Goal: Navigation & Orientation: Understand site structure

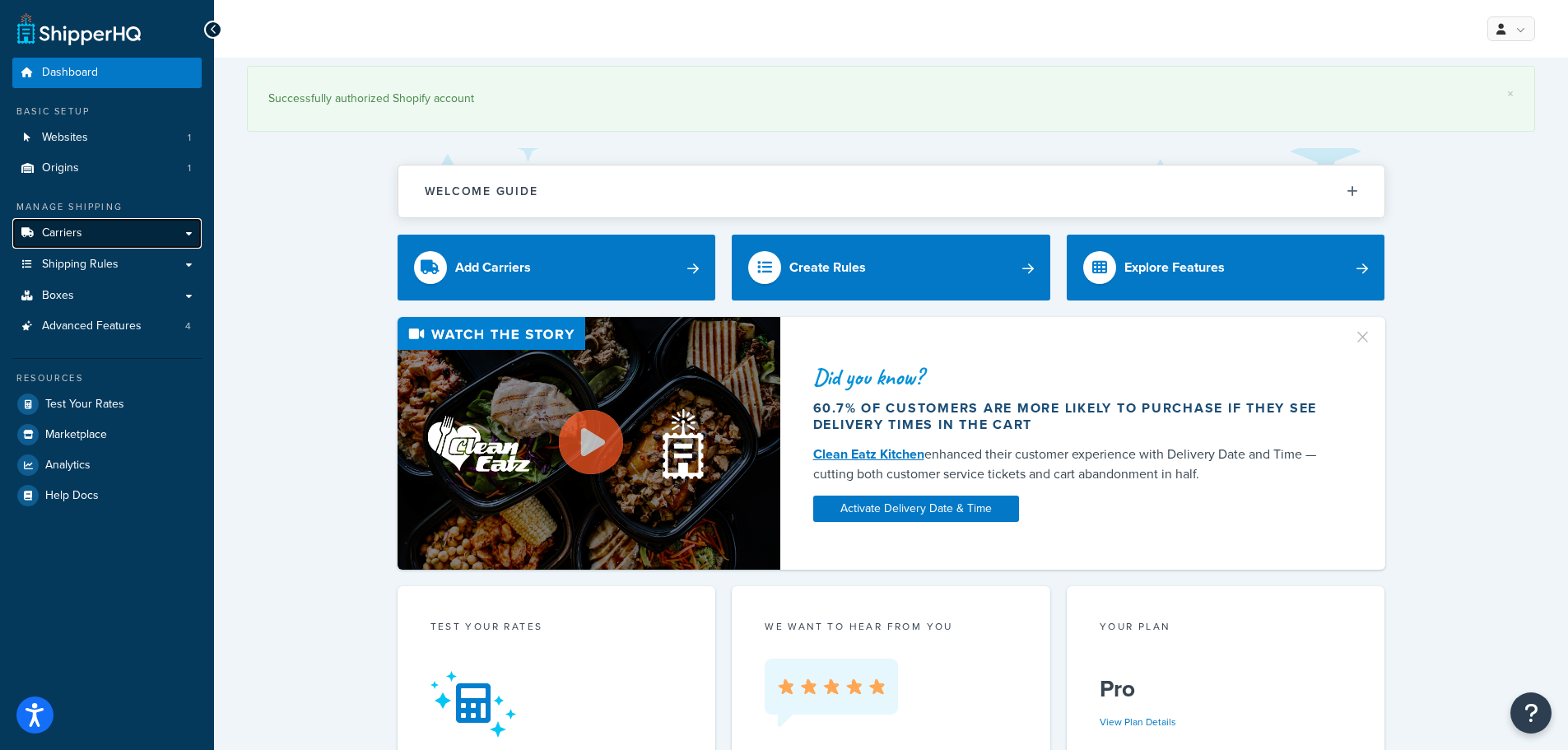
click at [134, 239] on link "Carriers" at bounding box center [107, 233] width 189 height 30
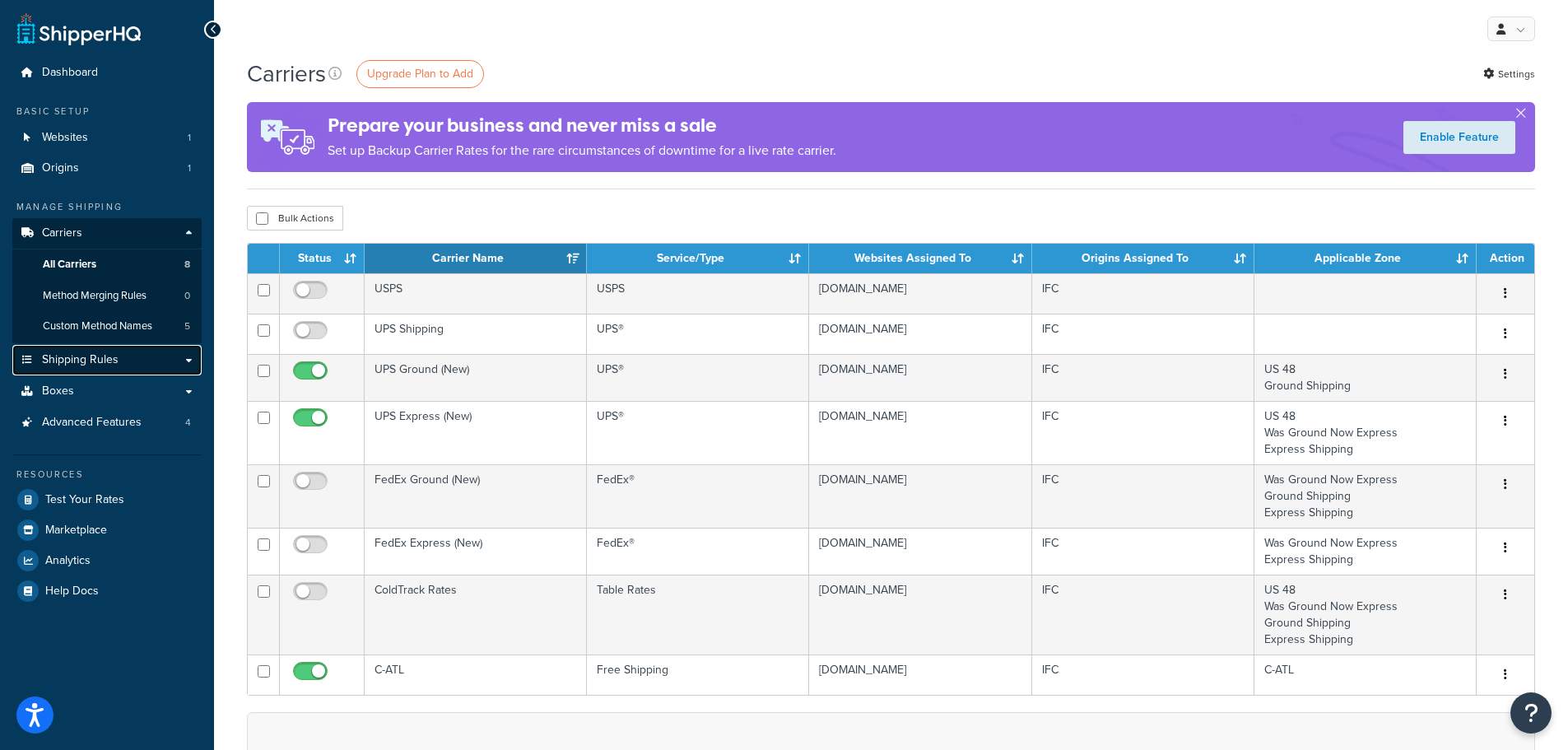
click at [99, 364] on span "Shipping Rules" at bounding box center [80, 360] width 77 height 14
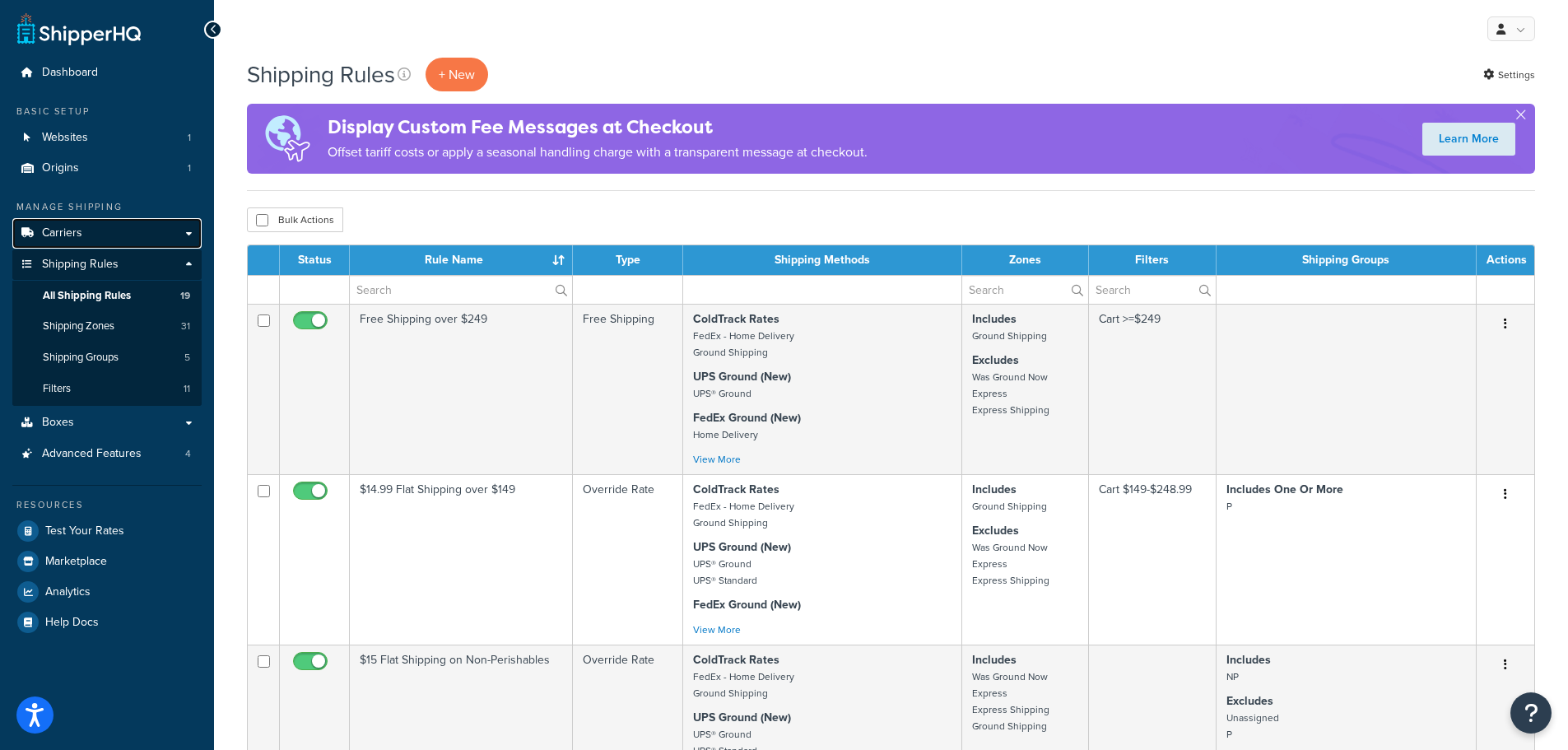
click at [127, 233] on link "Carriers" at bounding box center [107, 233] width 189 height 30
